Goal: Task Accomplishment & Management: Manage account settings

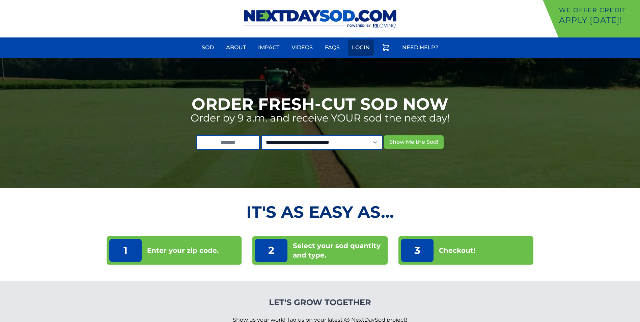
click at [362, 45] on link "Login" at bounding box center [361, 48] width 26 height 16
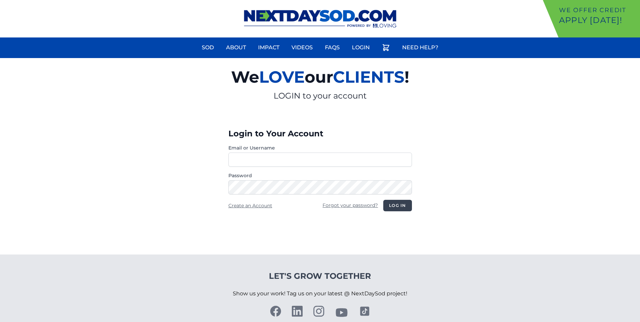
type input "**********"
click at [401, 205] on button "Log in" at bounding box center [398, 205] width 28 height 11
